Goal: Check status: Check status

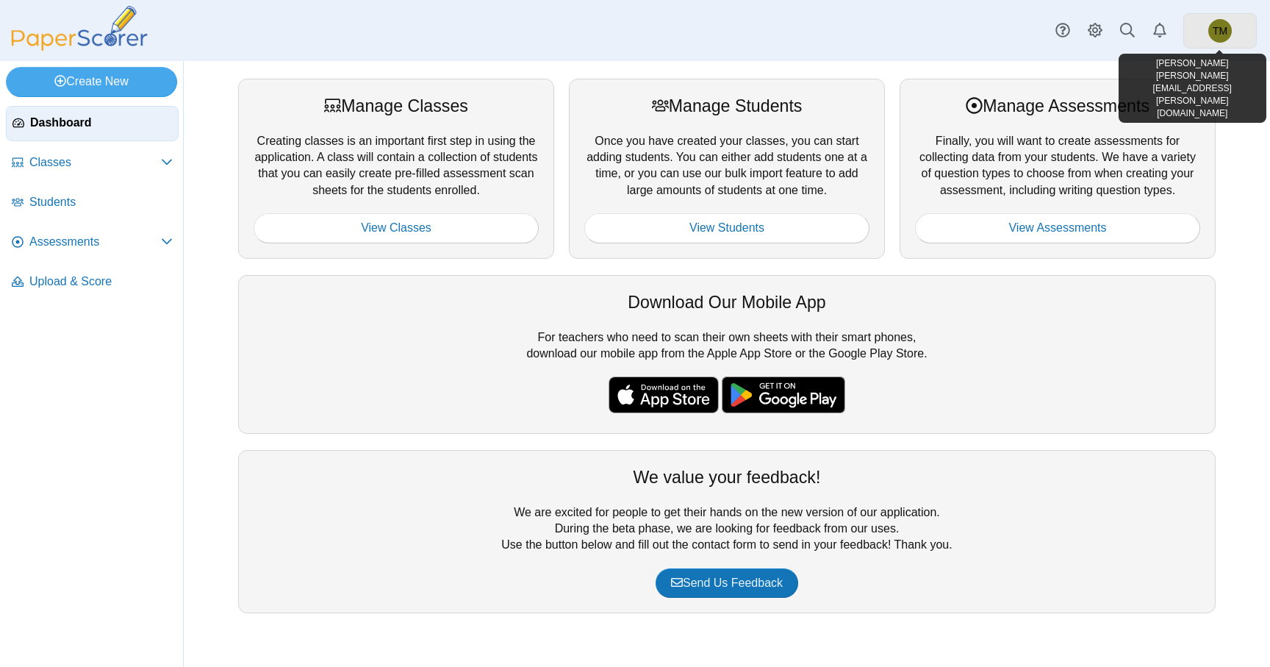
click at [1234, 29] on link "TM" at bounding box center [1220, 30] width 74 height 35
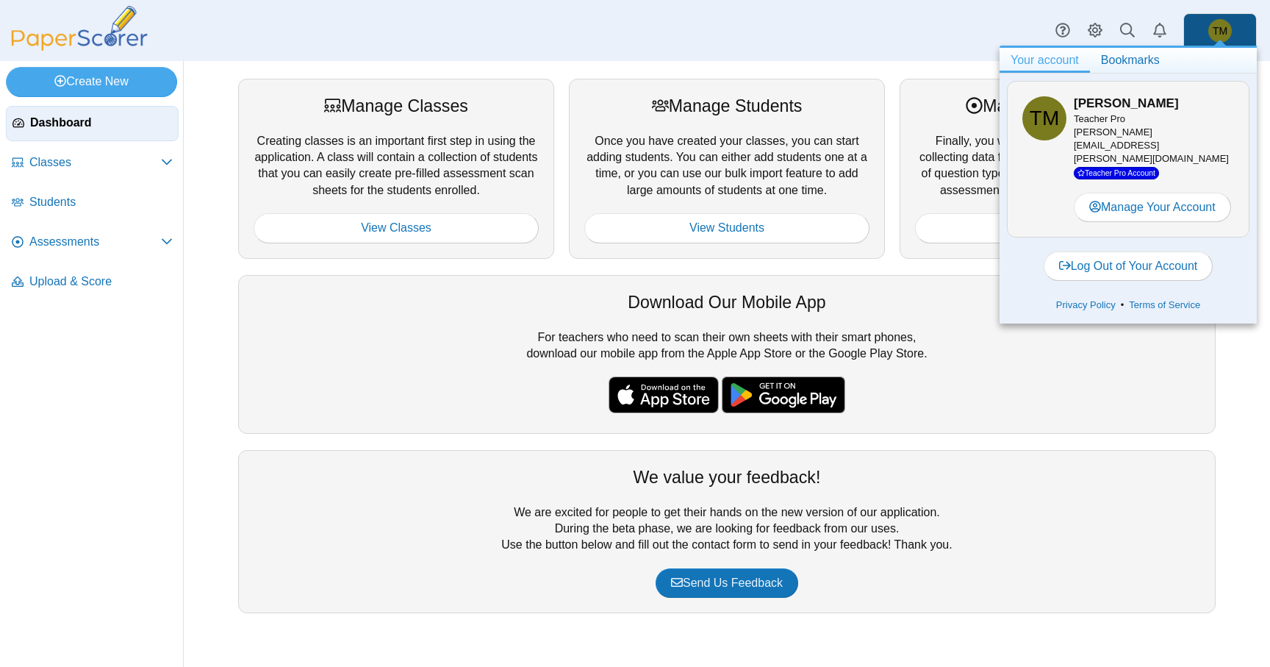
click at [905, 69] on div "Manage Classes Creating classes is an important first step in using the applica…" at bounding box center [727, 364] width 1086 height 606
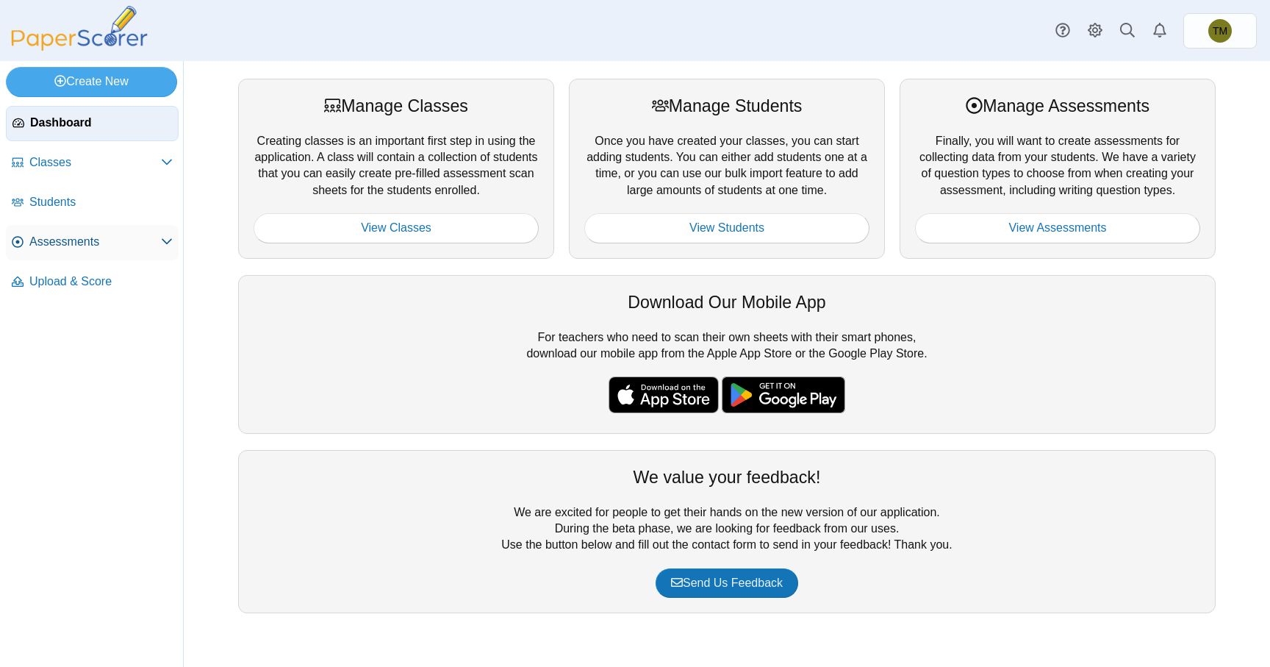
click at [165, 236] on icon at bounding box center [167, 241] width 12 height 12
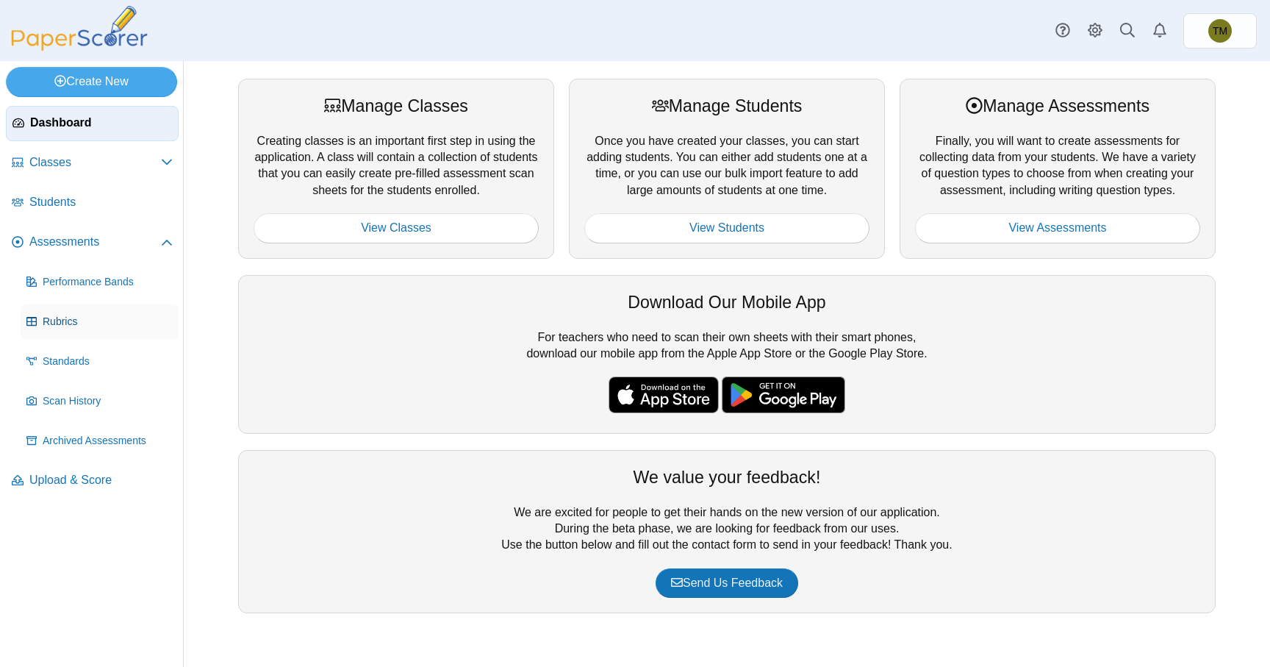
click at [79, 318] on span "Rubrics" at bounding box center [108, 322] width 130 height 15
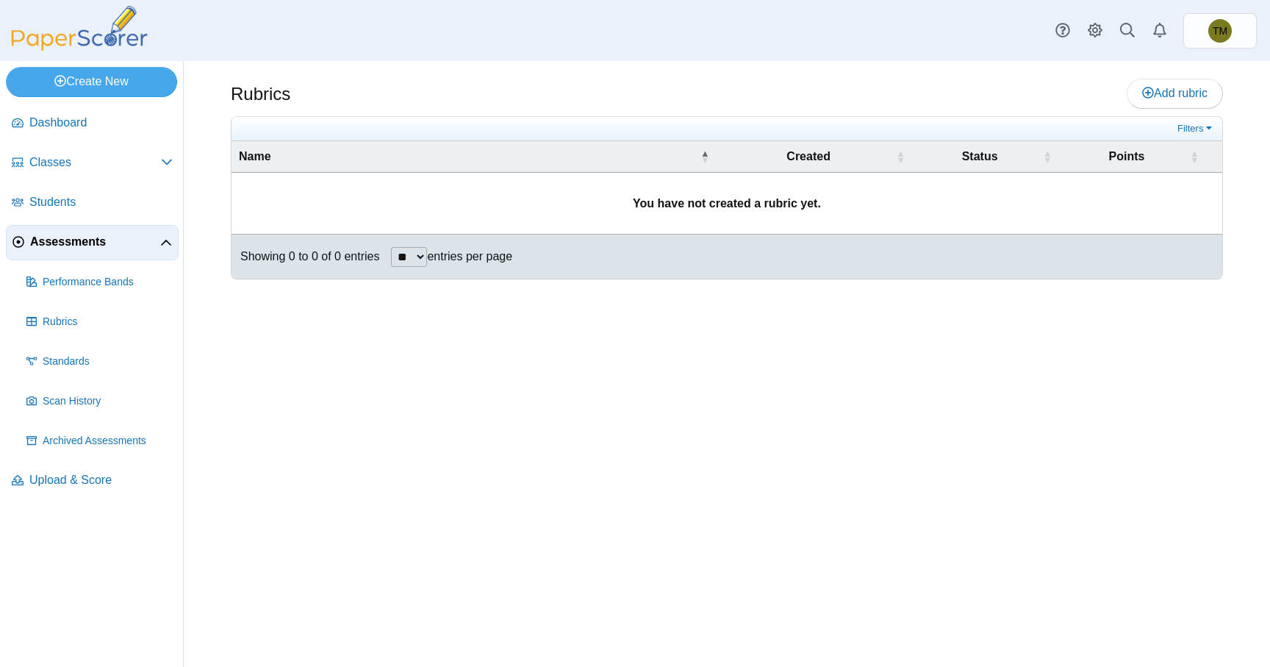
click at [83, 239] on span "Assessments" at bounding box center [95, 242] width 130 height 16
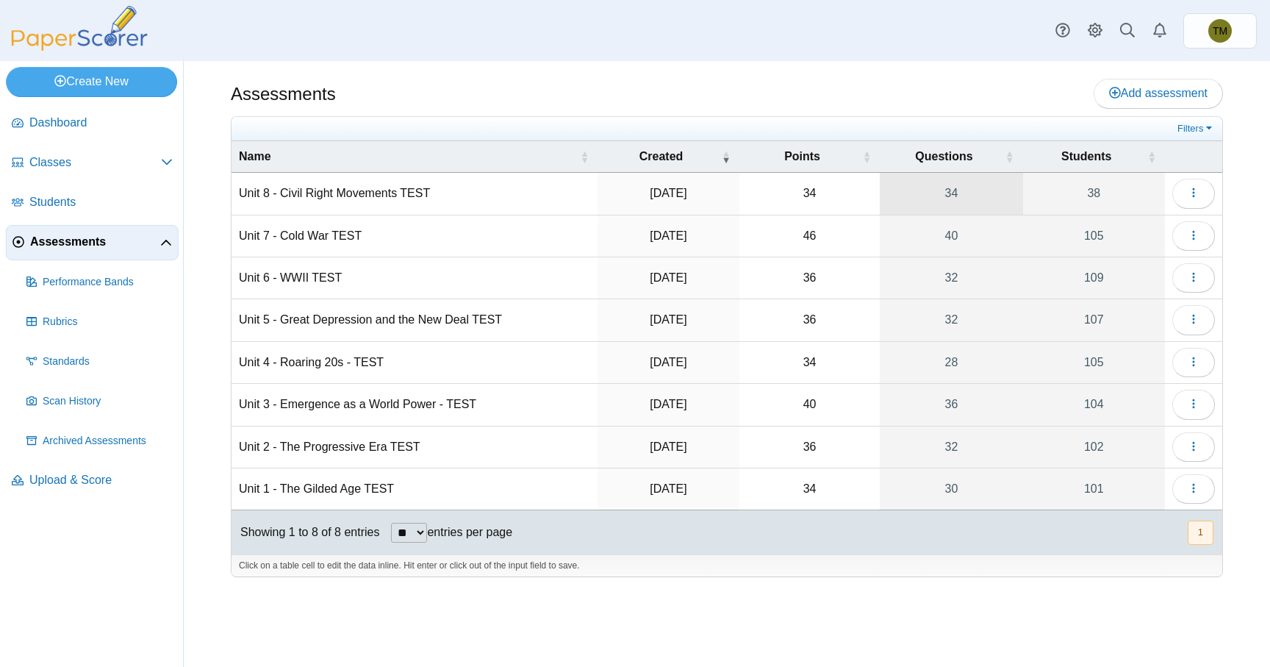
click at [958, 196] on link "34" at bounding box center [951, 193] width 143 height 41
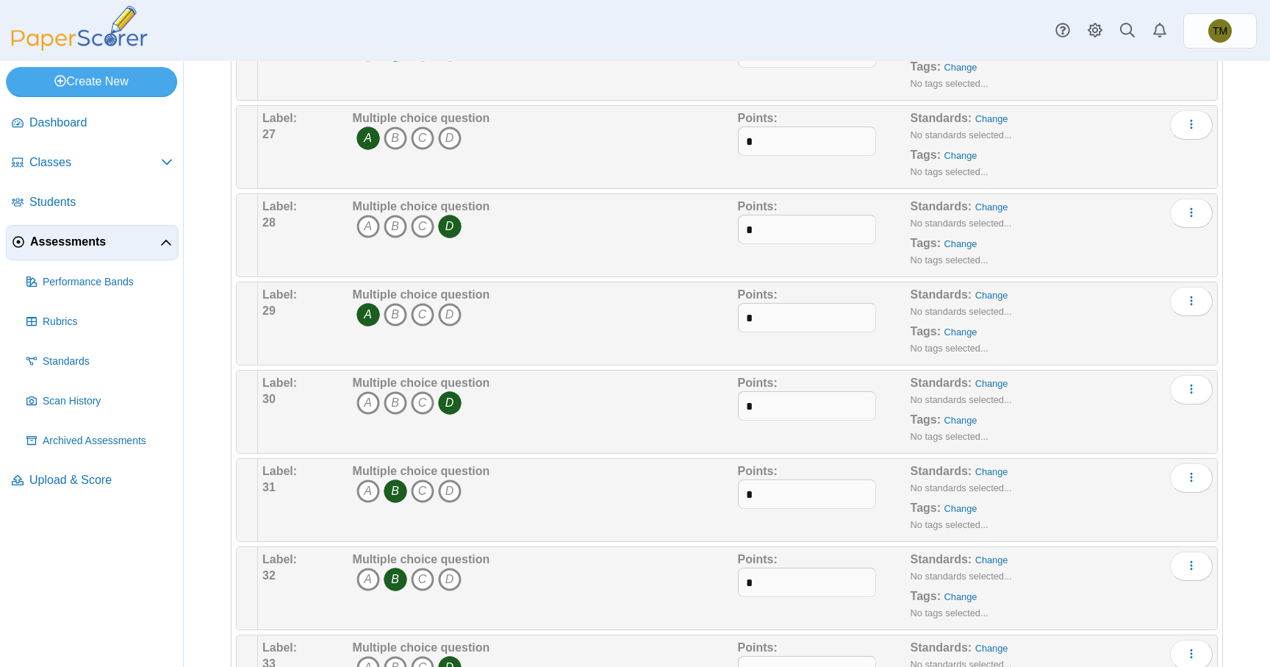
scroll to position [2572, 0]
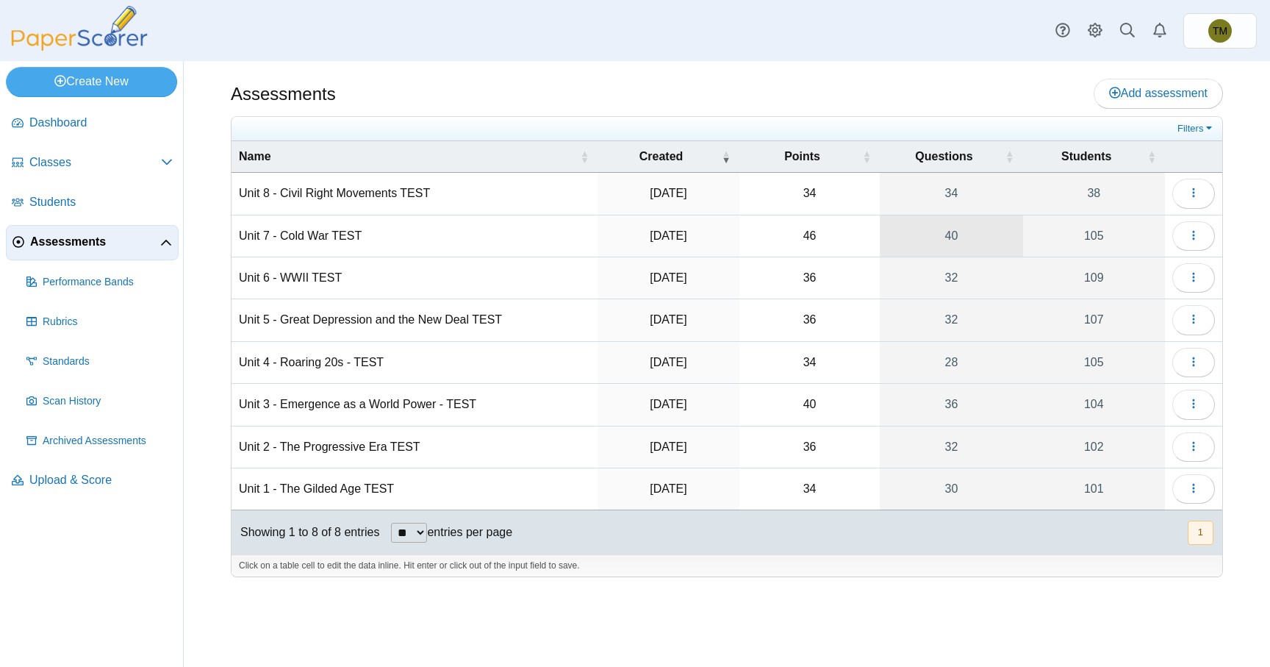
click at [948, 234] on link "40" at bounding box center [951, 235] width 143 height 41
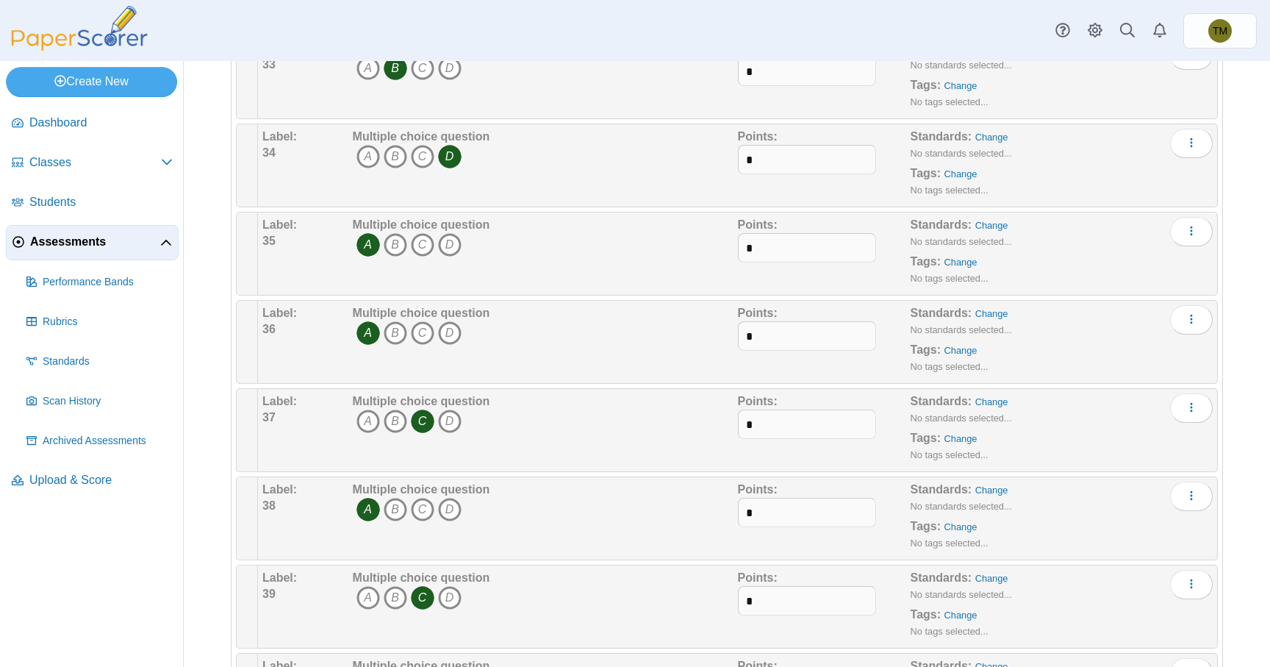
scroll to position [3101, 0]
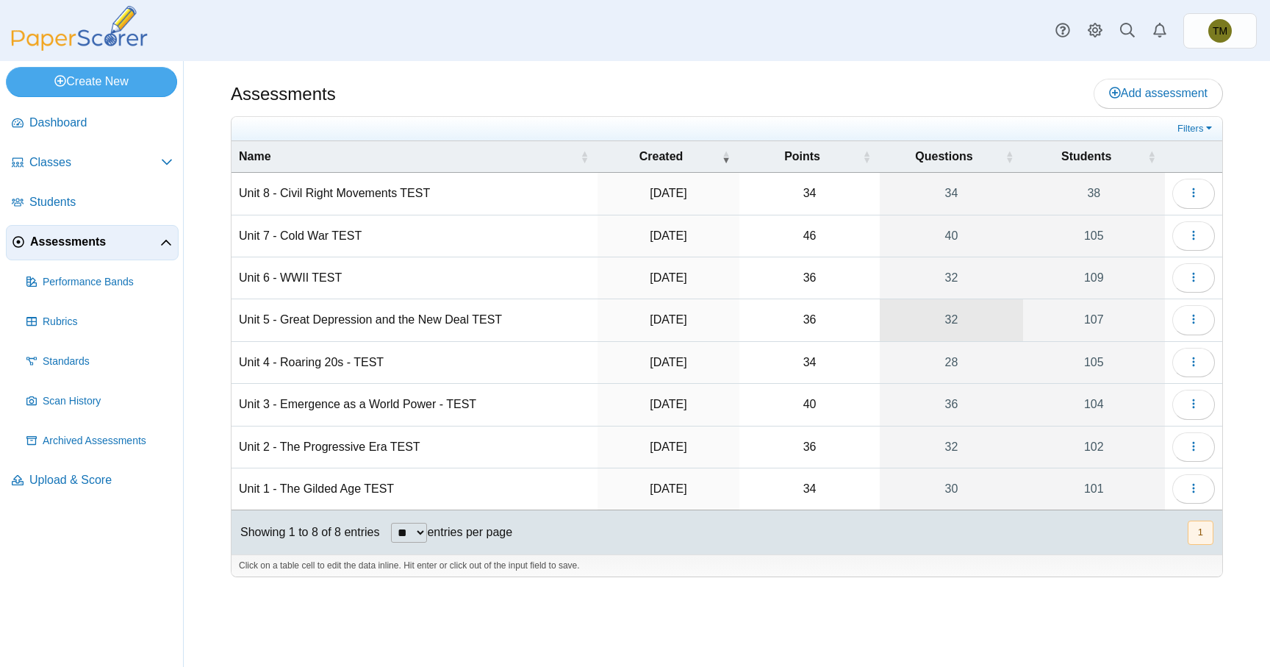
click at [968, 328] on link "32" at bounding box center [951, 319] width 143 height 41
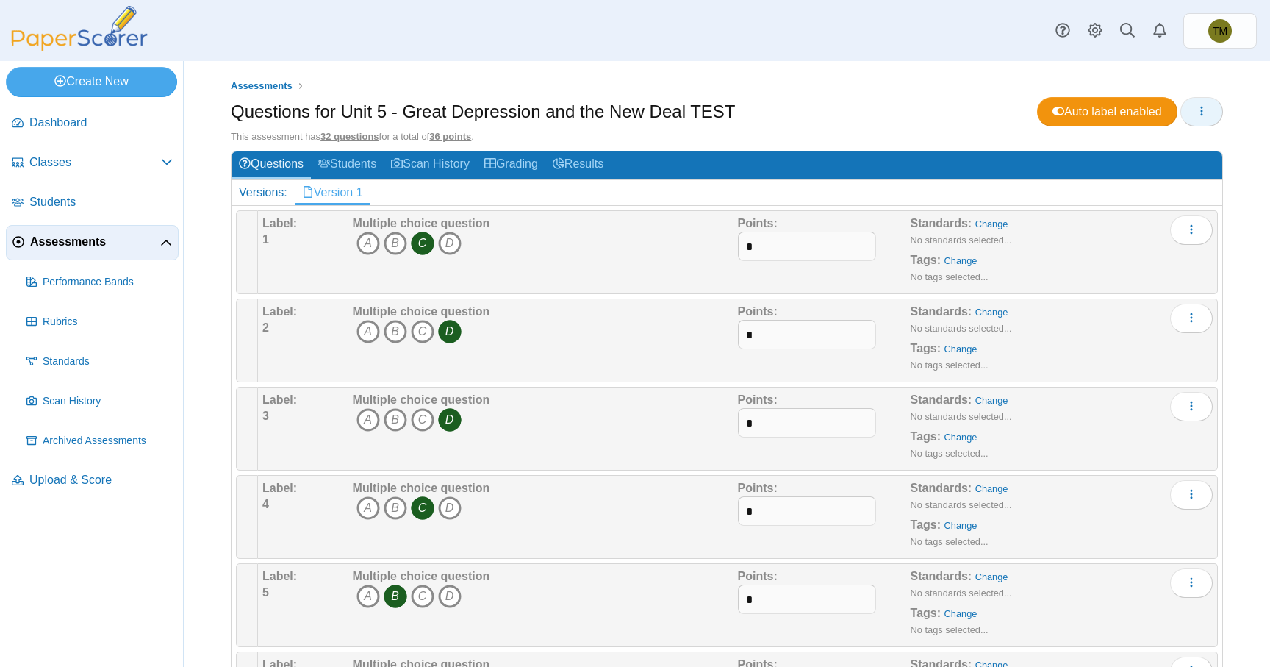
click at [1205, 116] on span "button" at bounding box center [1202, 111] width 12 height 12
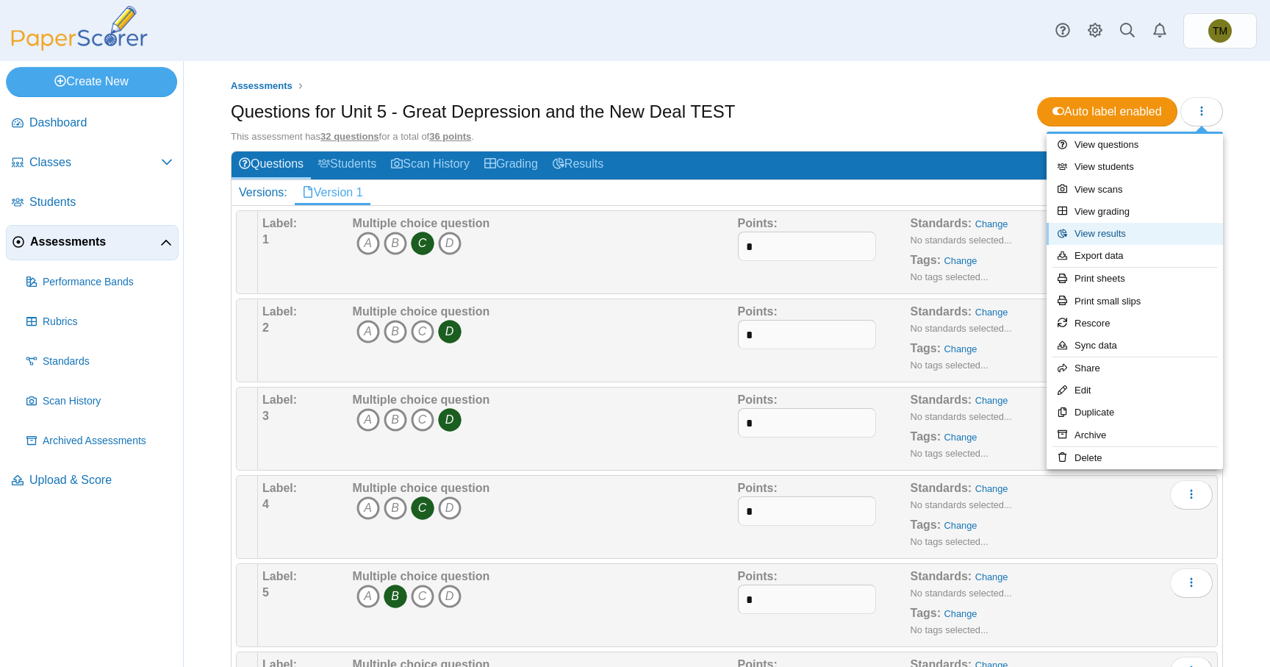
click at [1133, 236] on link "View results" at bounding box center [1135, 234] width 176 height 22
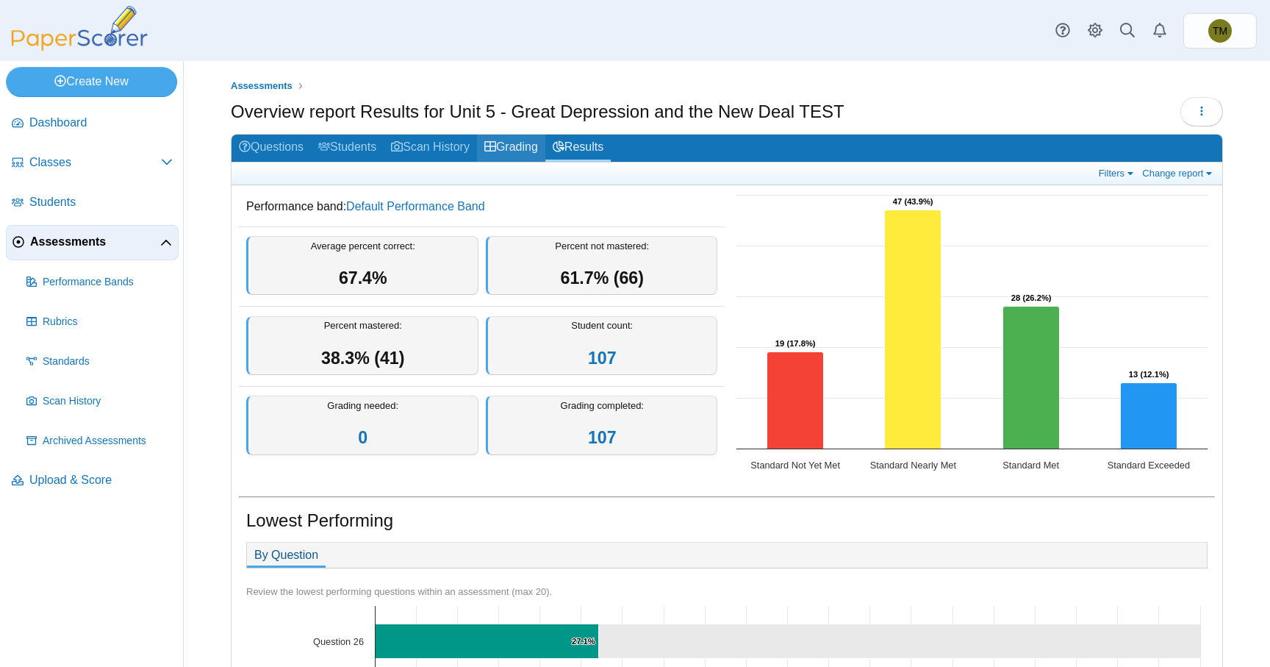
click at [533, 147] on link "Grading" at bounding box center [511, 148] width 68 height 27
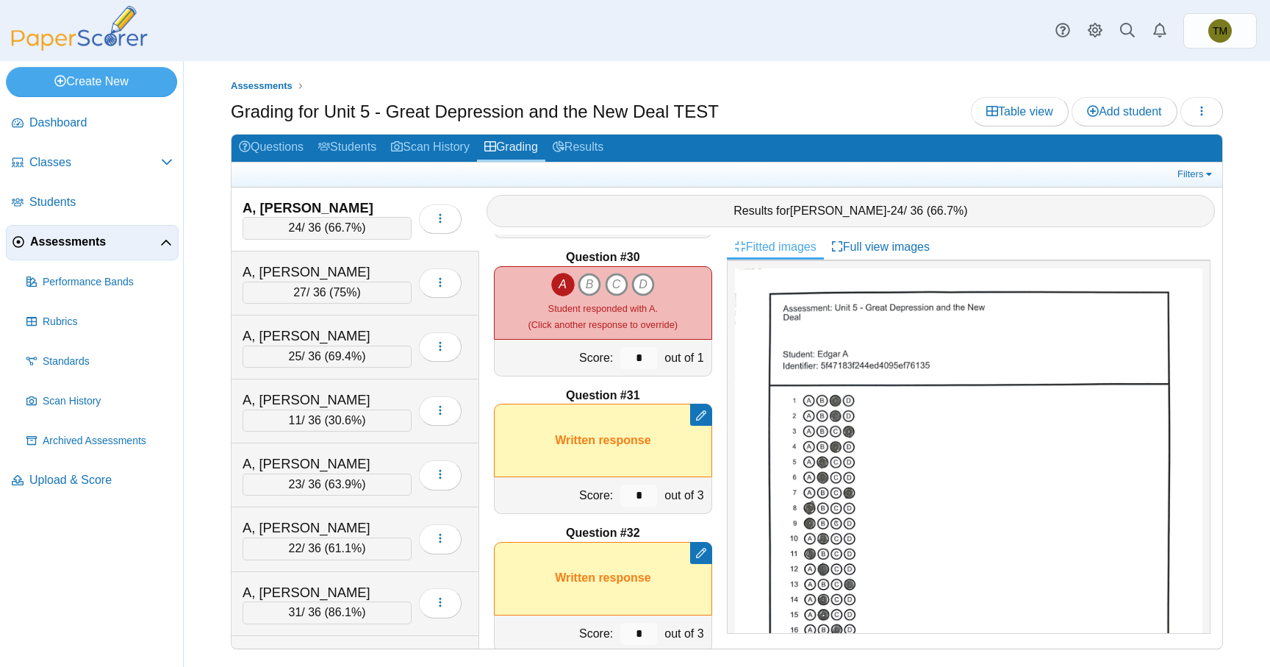
scroll to position [4006, 0]
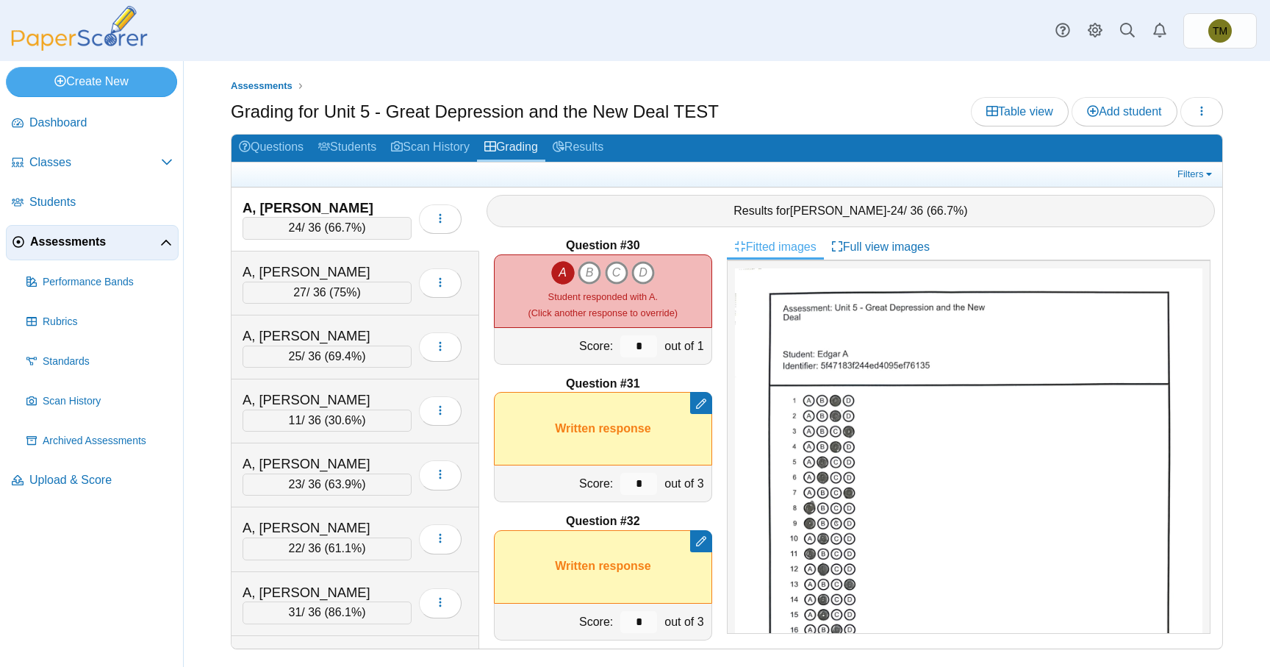
click at [995, 365] on img at bounding box center [969, 572] width 468 height 608
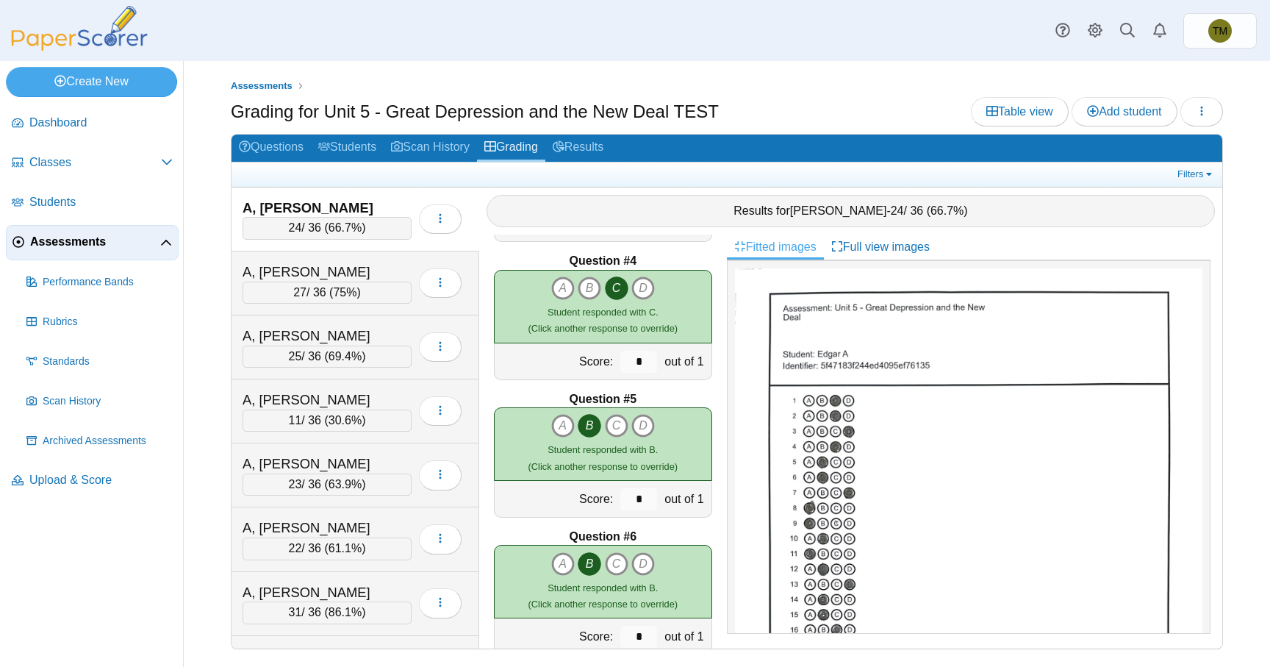
scroll to position [0, 0]
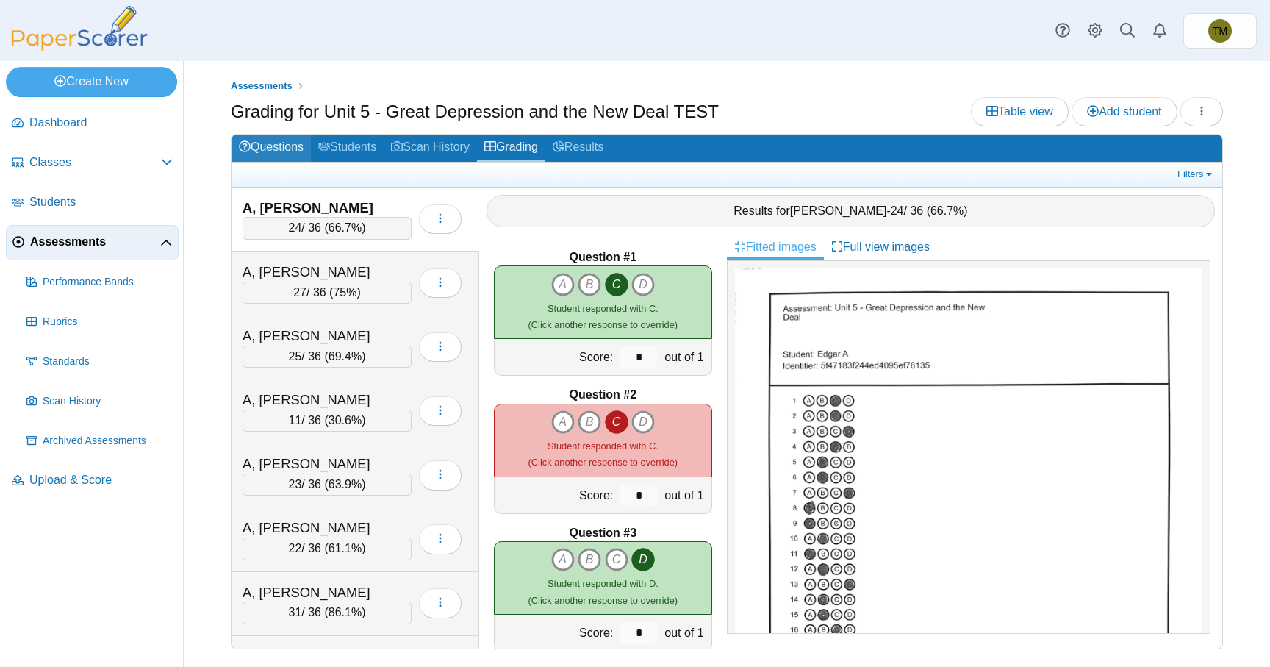
click at [294, 149] on link "Questions" at bounding box center [271, 148] width 79 height 27
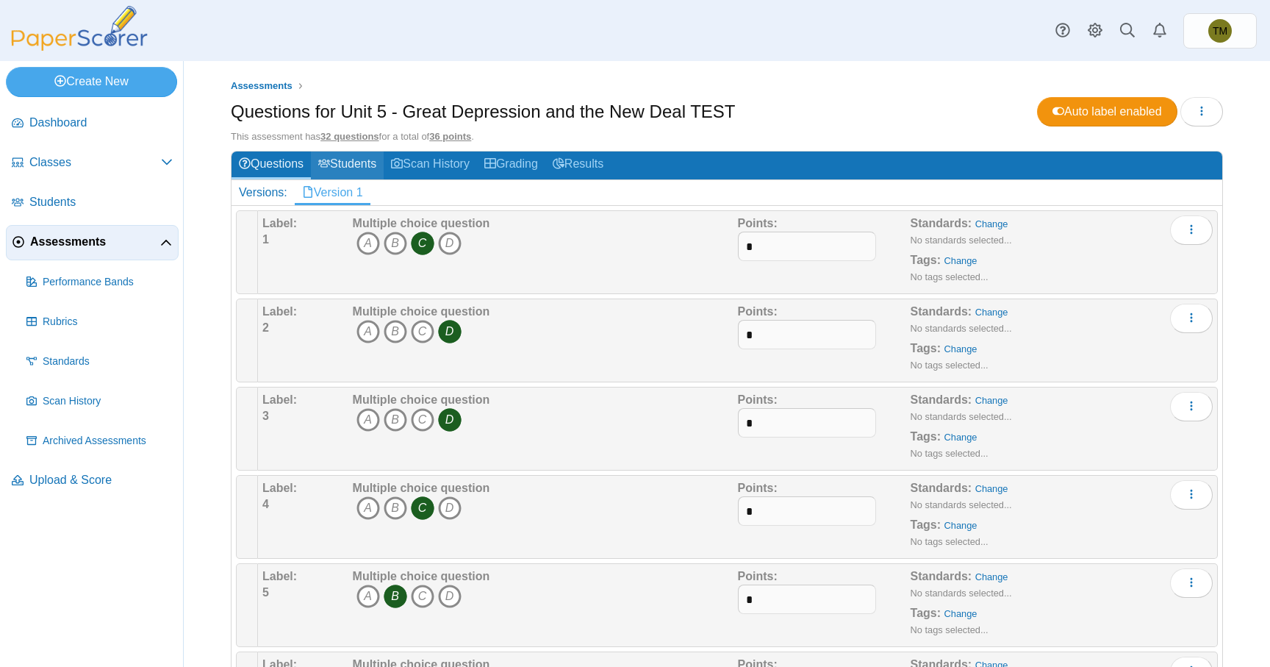
click at [359, 159] on link "Students" at bounding box center [347, 164] width 73 height 27
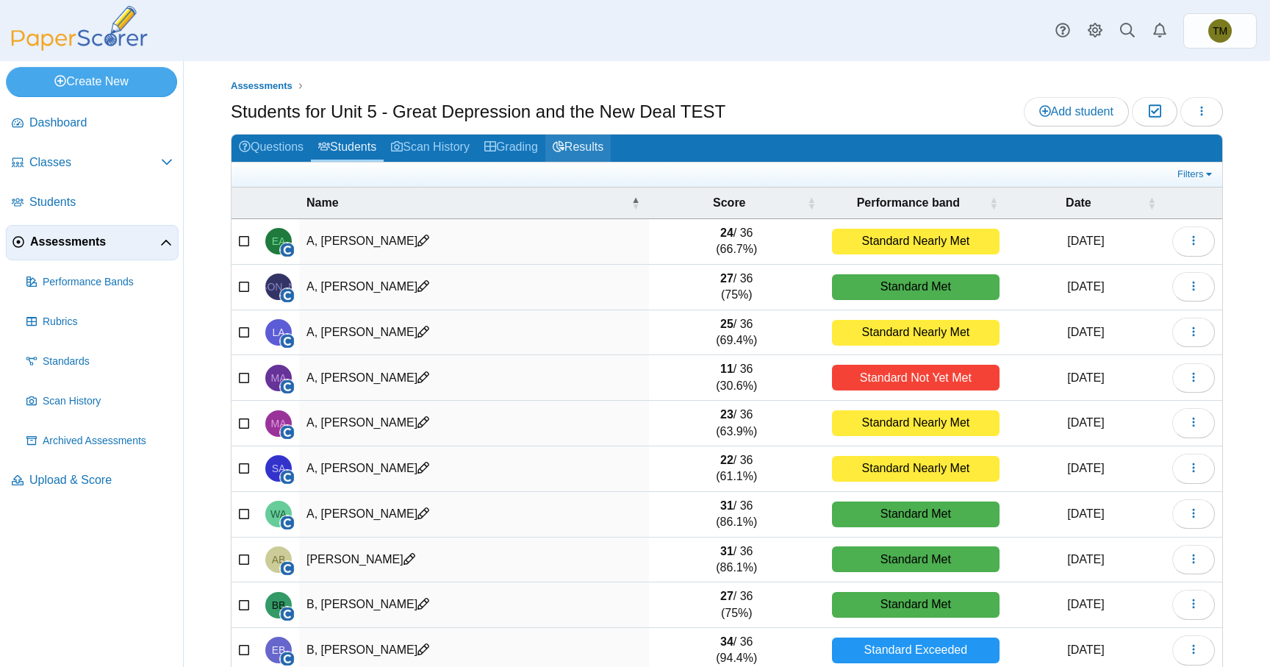
click at [609, 146] on link "Results" at bounding box center [577, 148] width 65 height 27
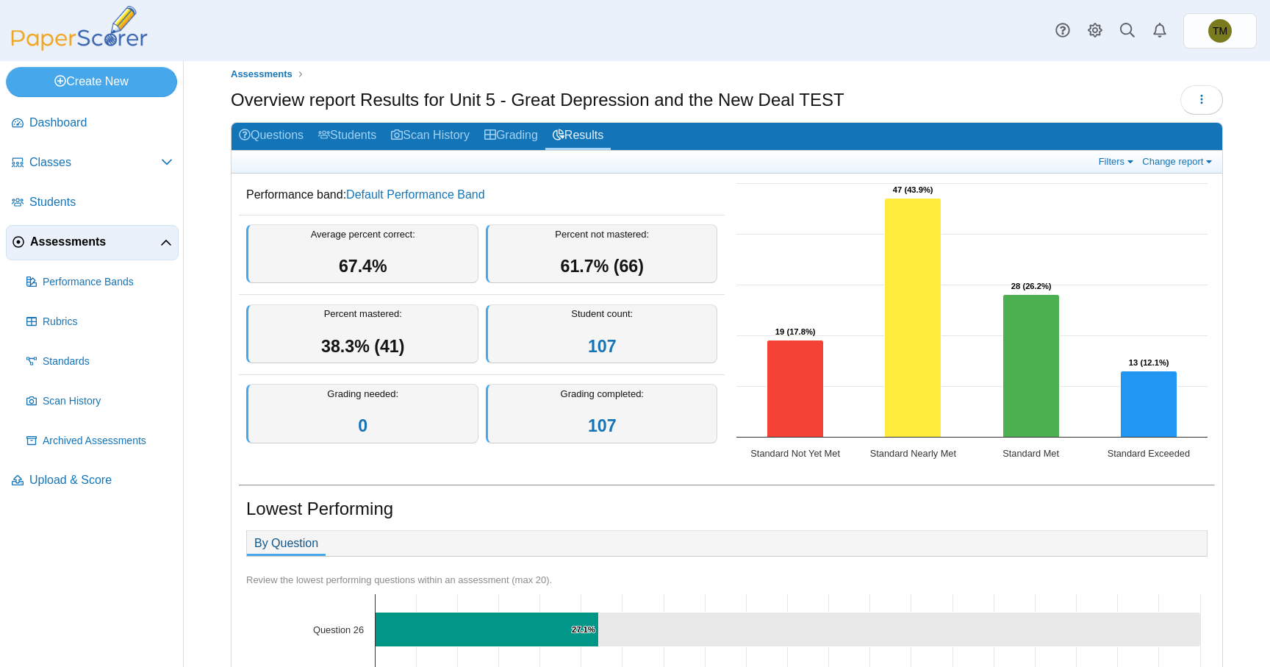
scroll to position [10, 0]
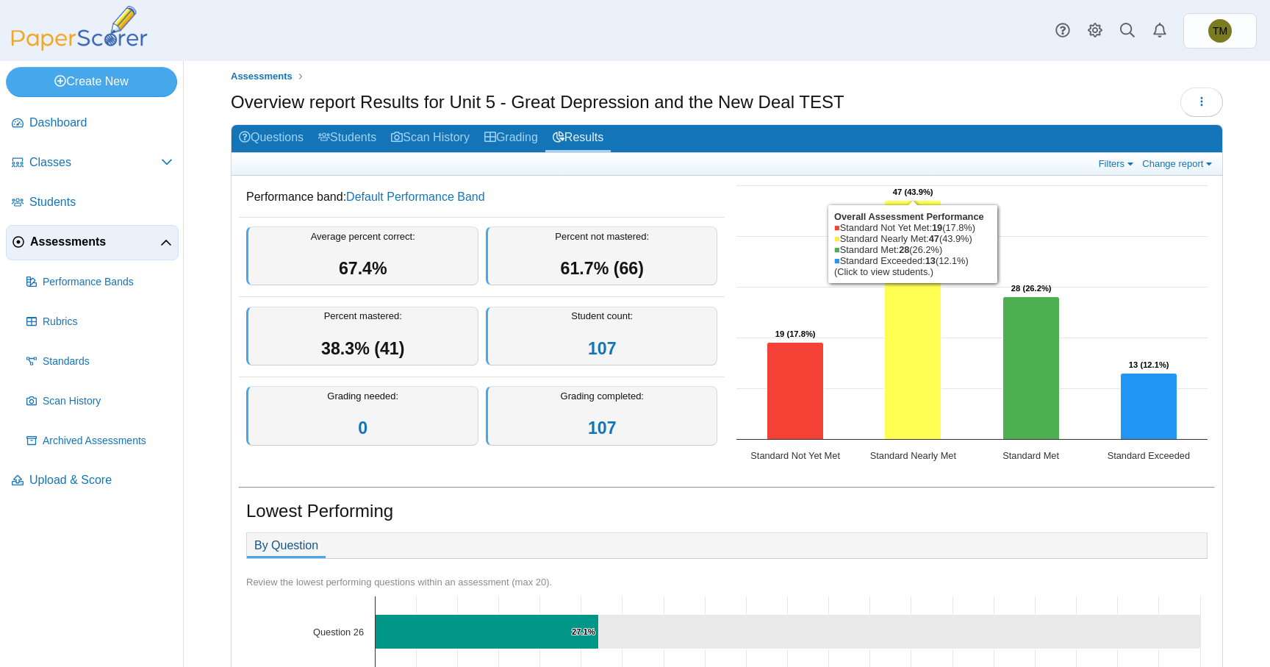
click at [922, 378] on icon "Standard Nearly Met, 47. Overall Assessment Performance." at bounding box center [913, 320] width 57 height 239
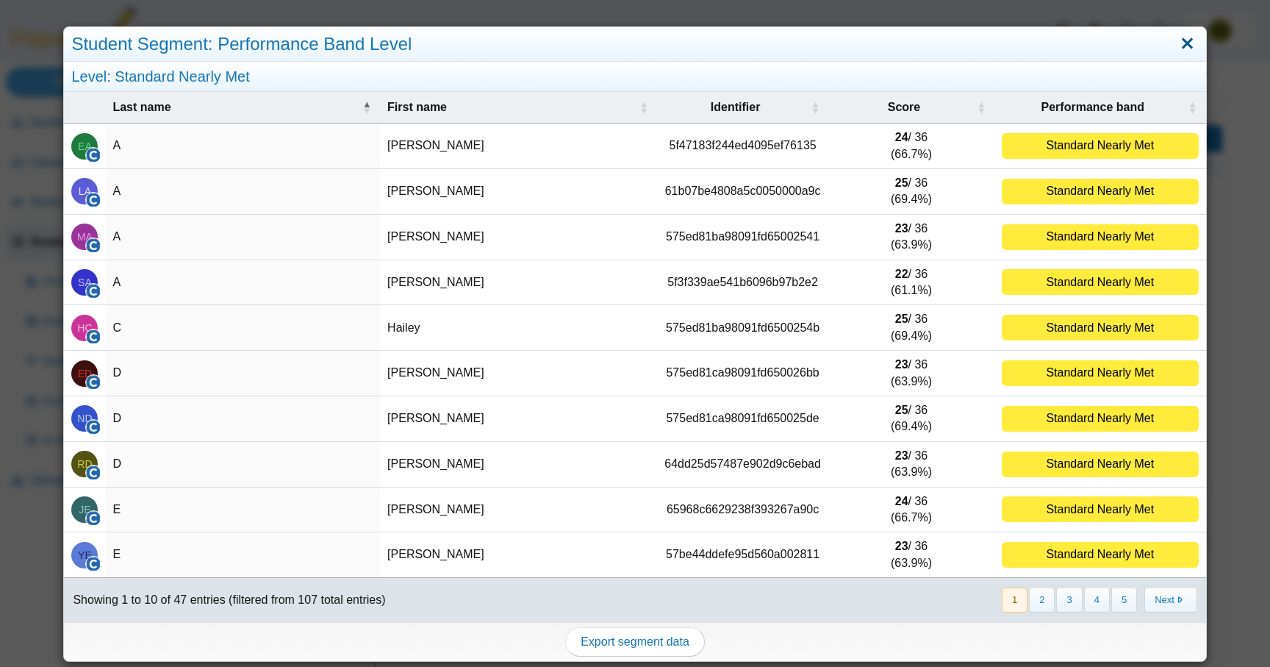
click at [1186, 43] on link "Close" at bounding box center [1187, 44] width 23 height 25
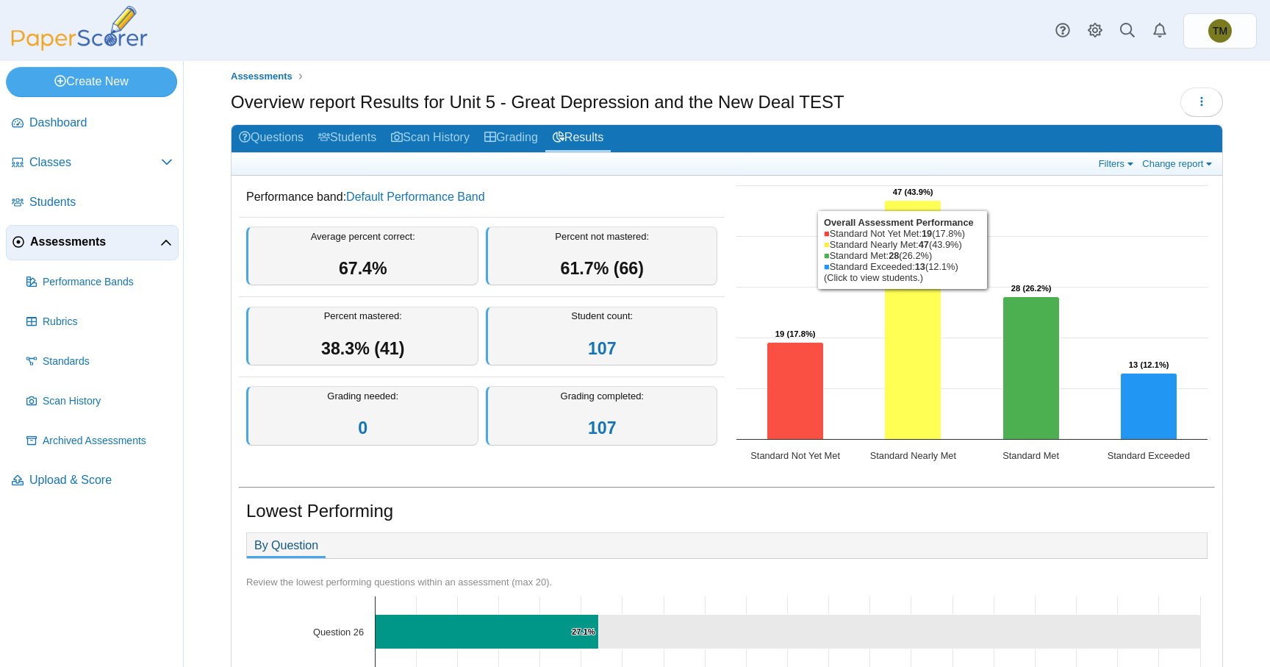
click at [910, 340] on icon "Standard Nearly Met, 47. Overall Assessment Performance." at bounding box center [913, 320] width 57 height 239
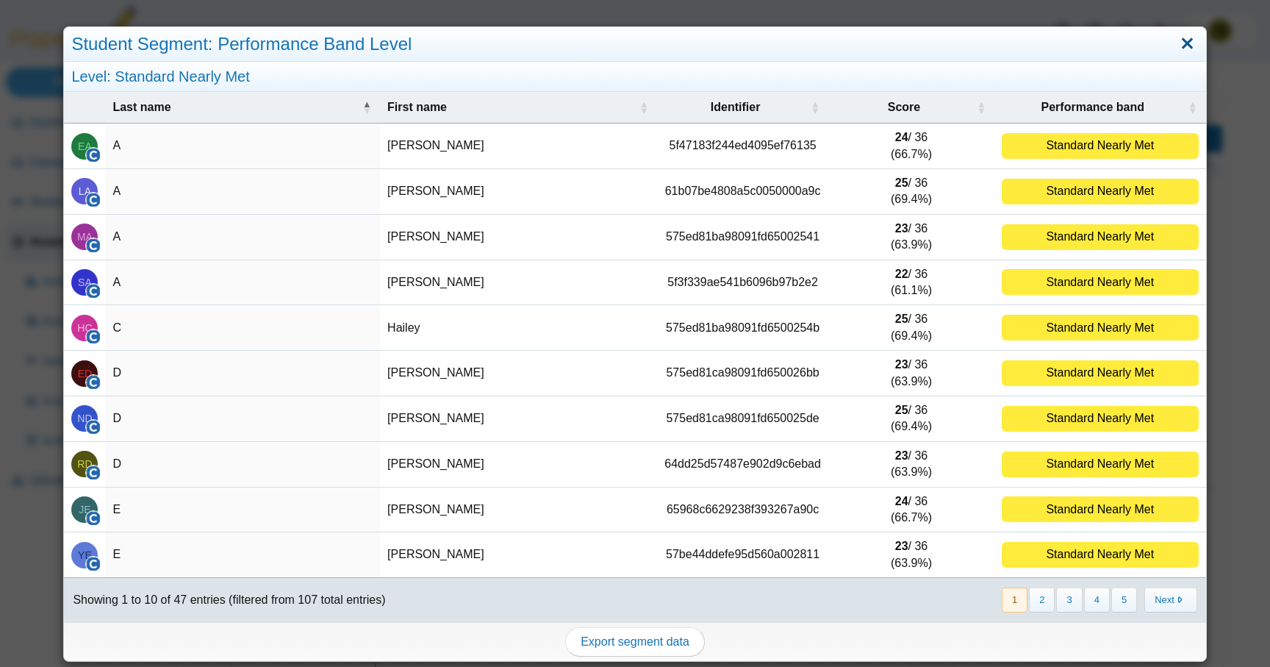
click at [1187, 41] on link "Close" at bounding box center [1187, 44] width 23 height 25
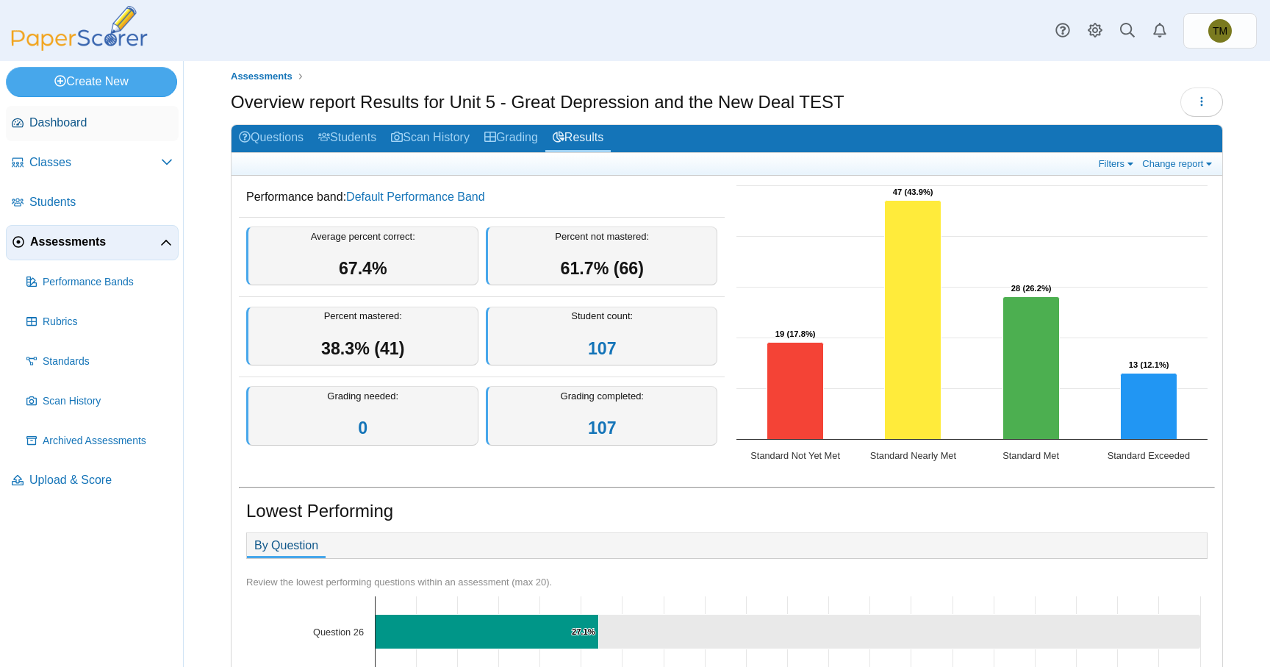
click at [87, 126] on span "Dashboard" at bounding box center [100, 123] width 143 height 16
